Goal: Navigation & Orientation: Find specific page/section

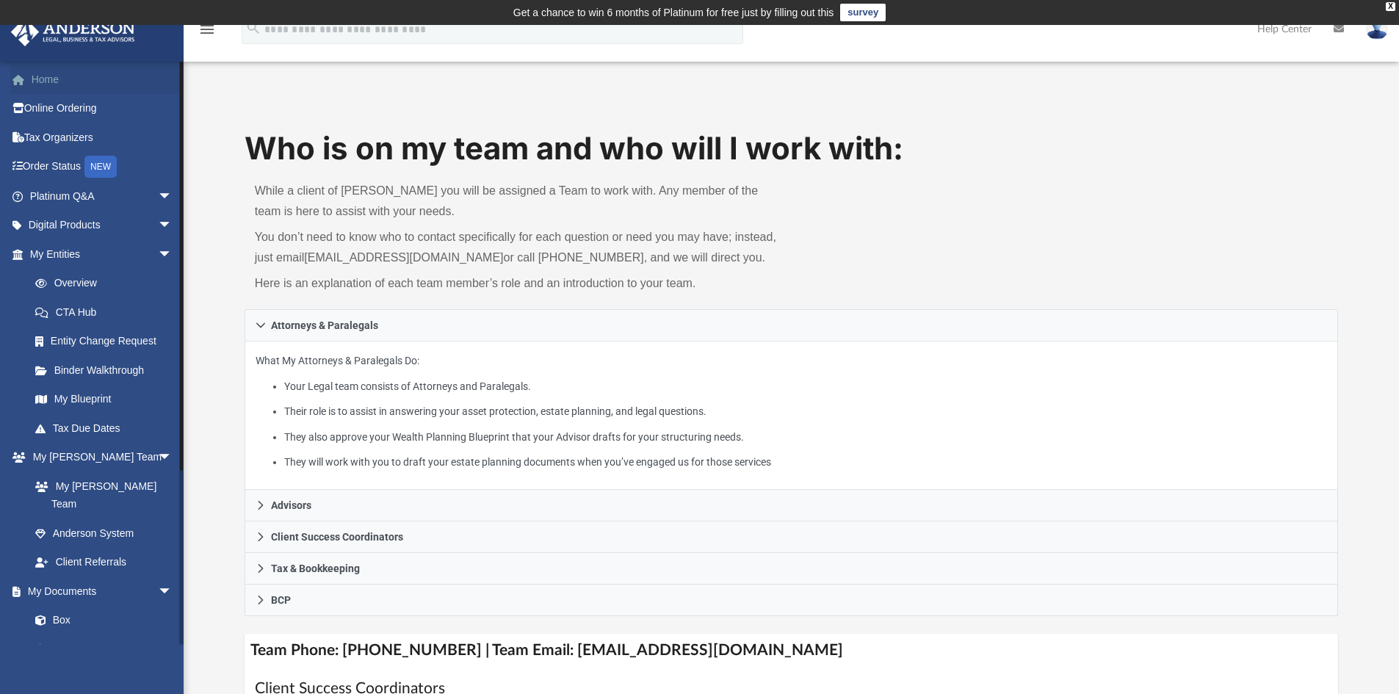
click at [52, 77] on link "Home" at bounding box center [102, 79] width 184 height 29
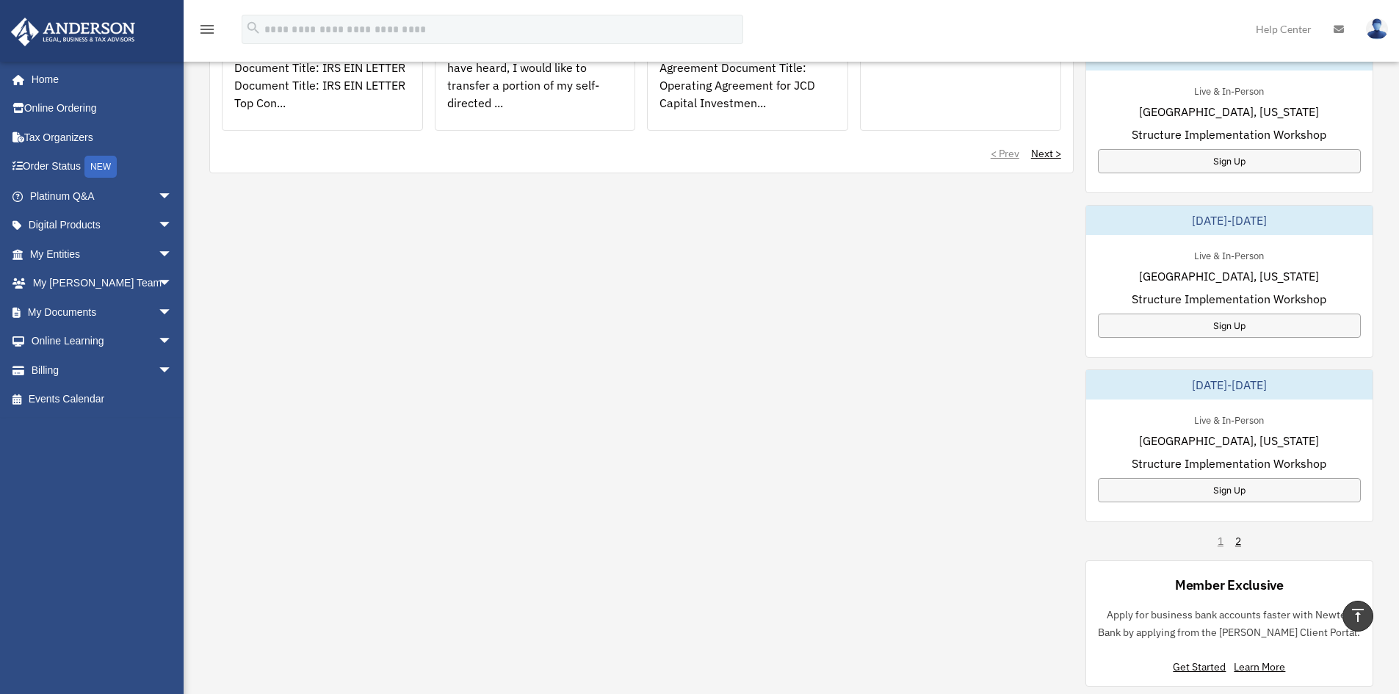
scroll to position [735, 0]
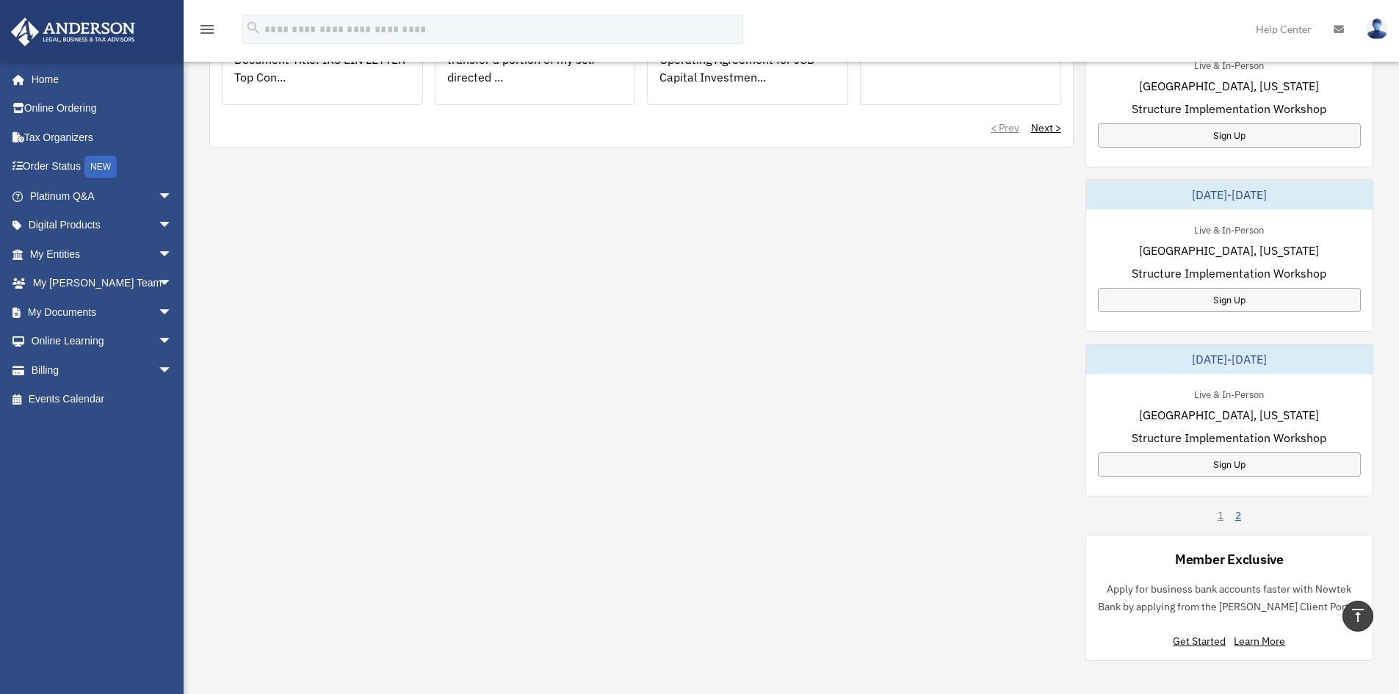
click at [1237, 515] on link "2" at bounding box center [1238, 515] width 6 height 15
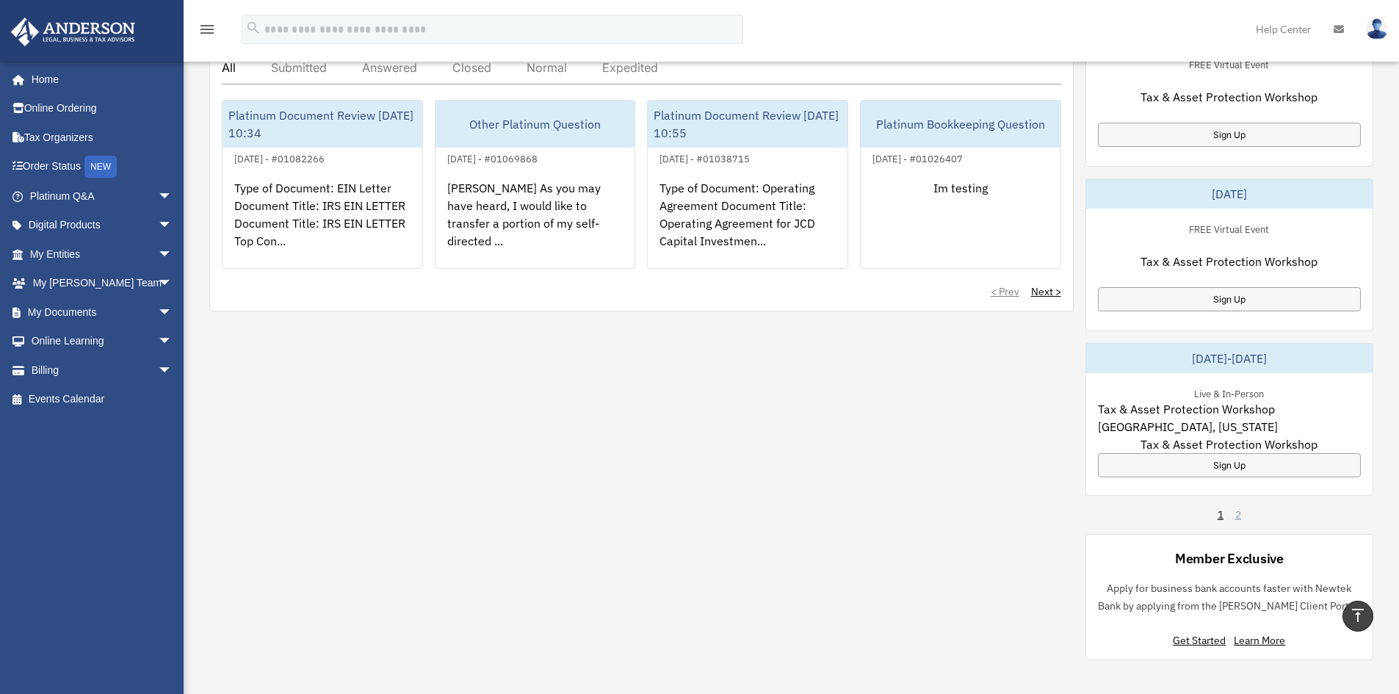
scroll to position [588, 0]
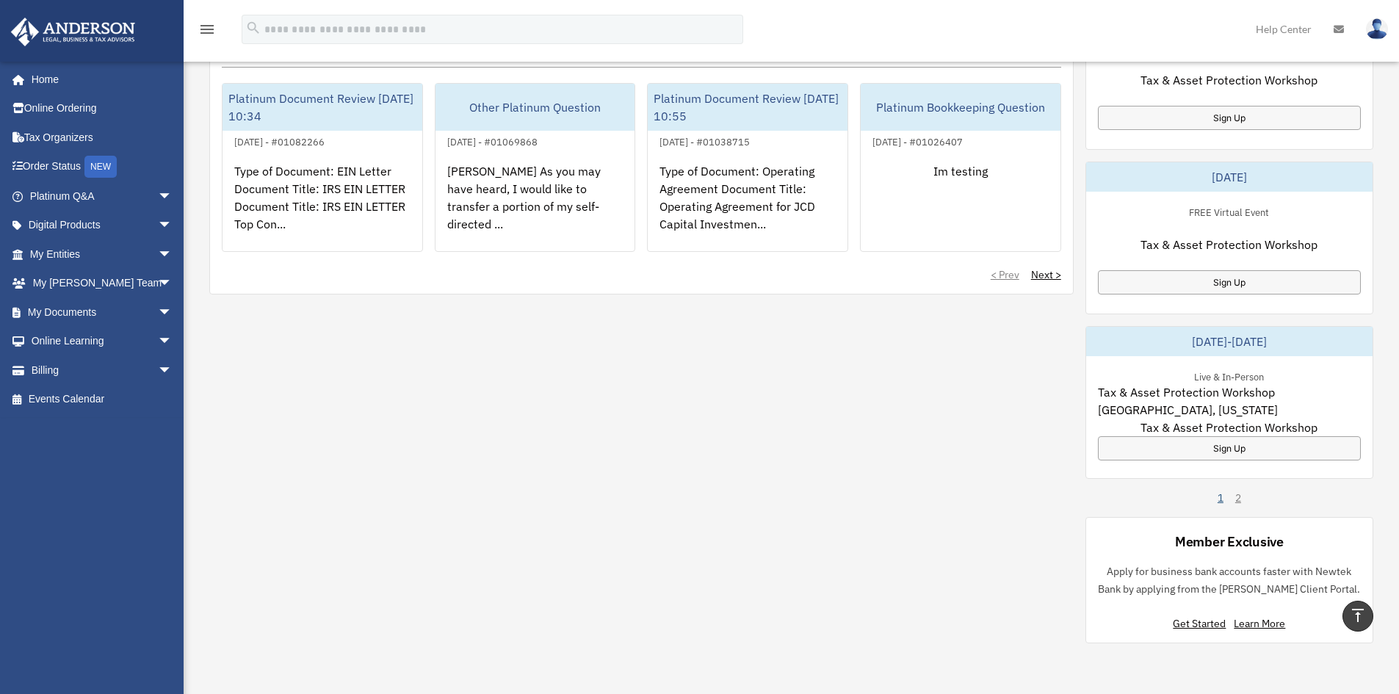
click at [1220, 497] on link "1" at bounding box center [1221, 498] width 6 height 15
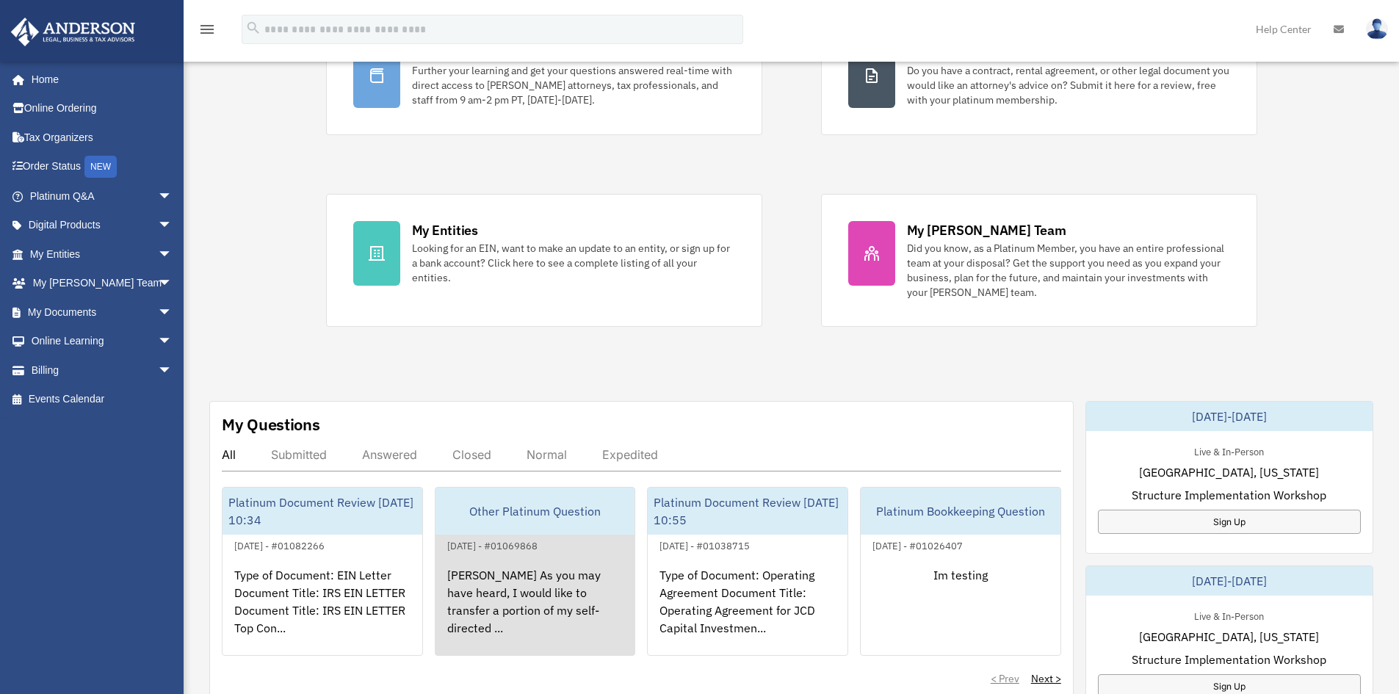
scroll to position [220, 0]
